Goal: Information Seeking & Learning: Learn about a topic

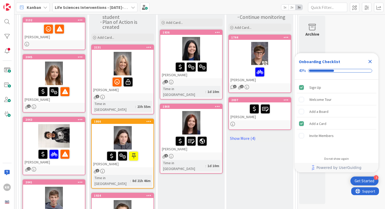
click at [78, 141] on div at bounding box center [54, 136] width 62 height 24
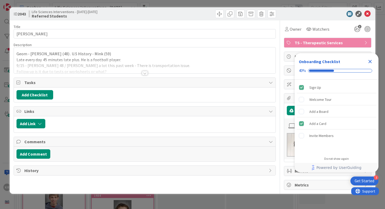
click at [143, 73] on div at bounding box center [145, 73] width 6 height 4
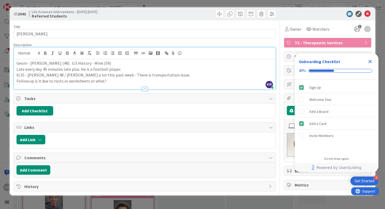
click at [0, 126] on div "ID 2043 Life Sciences Interventions - [DATE]-[DATE] Referred Students Title 10 …" at bounding box center [192, 104] width 385 height 209
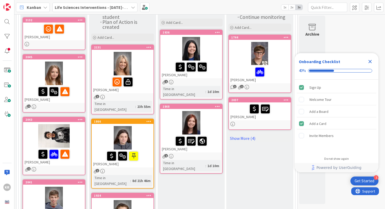
click at [373, 62] on icon "Close Checklist" at bounding box center [370, 61] width 6 height 6
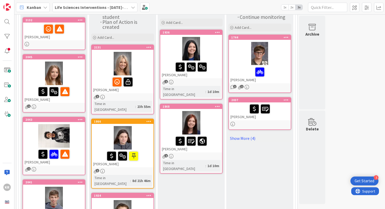
click at [31, 140] on div at bounding box center [54, 136] width 62 height 24
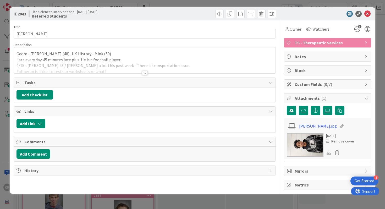
click at [144, 73] on div at bounding box center [145, 73] width 6 height 4
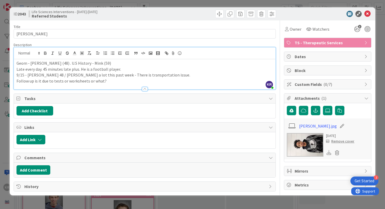
click at [111, 81] on p "Follow up is it due to tests or worksheets or what?" at bounding box center [144, 81] width 257 height 6
click at [3, 156] on div "ID 2043 Life Sciences Interventions - [DATE]-[DATE] Referred Students Title 10 …" at bounding box center [192, 104] width 385 height 209
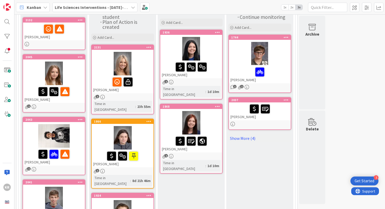
click at [31, 141] on div at bounding box center [54, 136] width 62 height 24
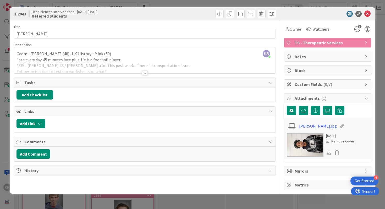
click at [145, 70] on div at bounding box center [145, 66] width 262 height 13
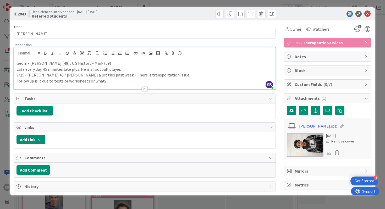
click at [76, 77] on p "9/15 - [PERSON_NAME] 48 / [PERSON_NAME] a lot this past week - There is transpo…" at bounding box center [144, 75] width 257 height 6
